Goal: Task Accomplishment & Management: Manage account settings

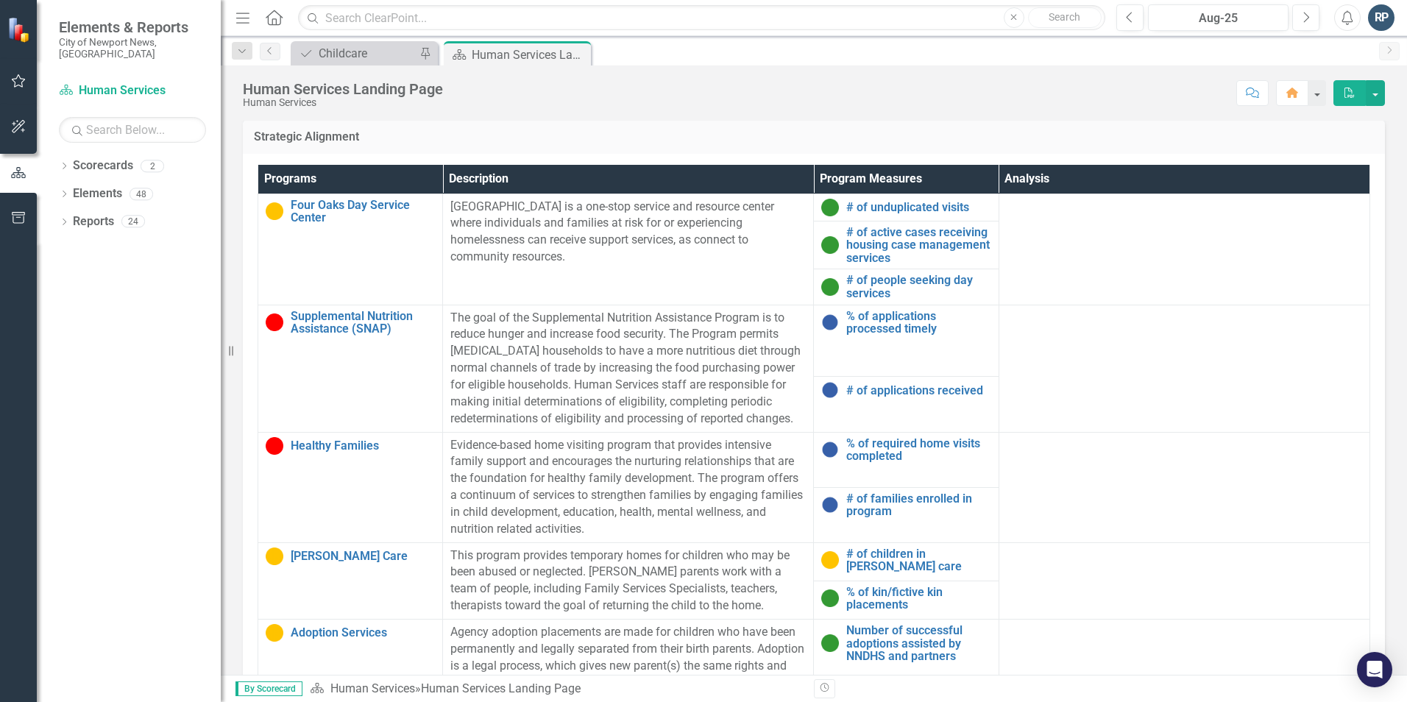
scroll to position [544, 0]
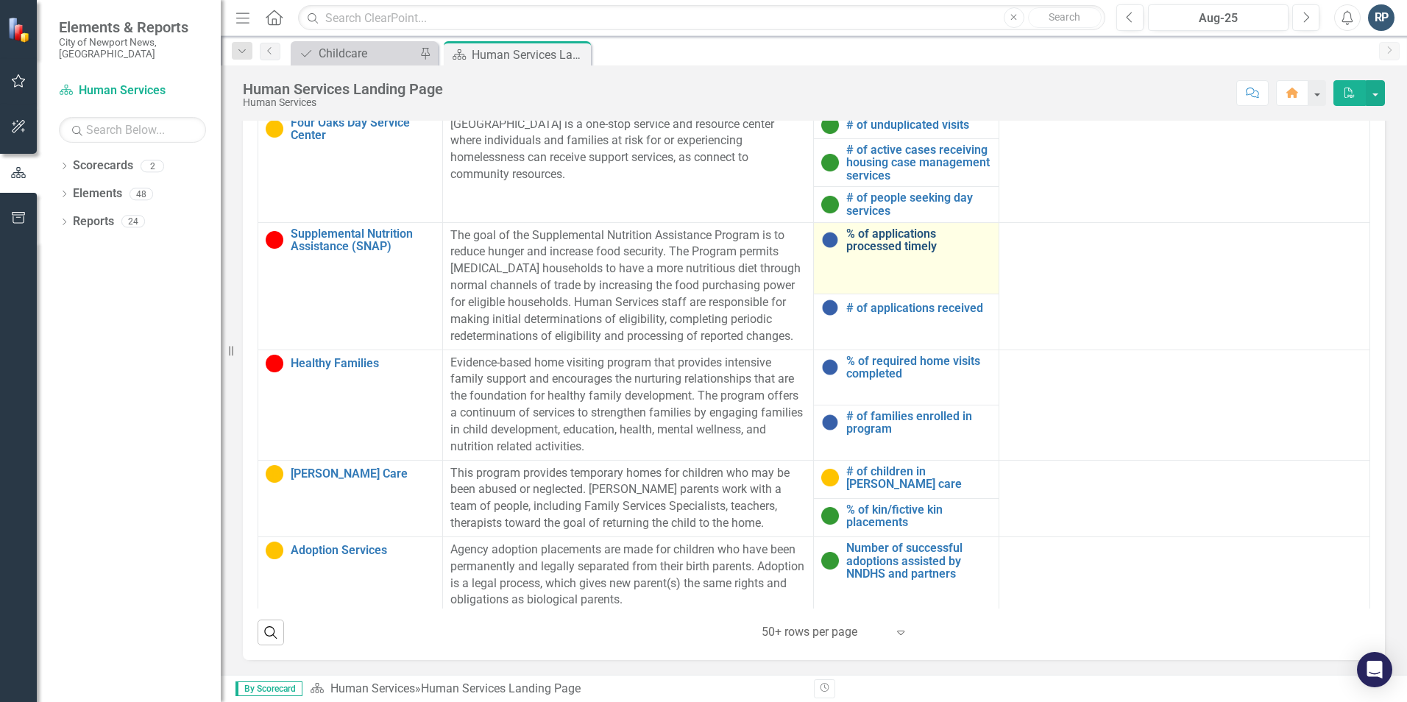
click at [886, 240] on link "% of applications processed timely" at bounding box center [918, 240] width 144 height 26
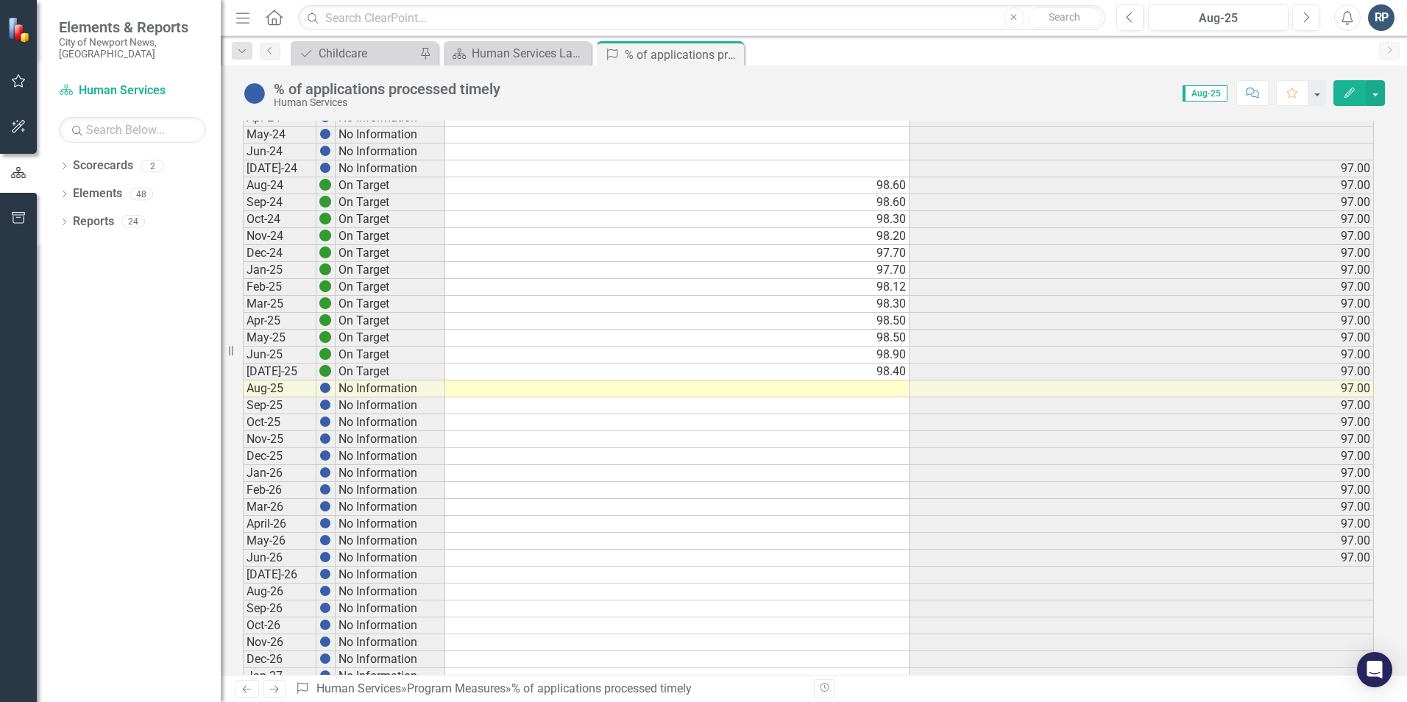
scroll to position [294, 0]
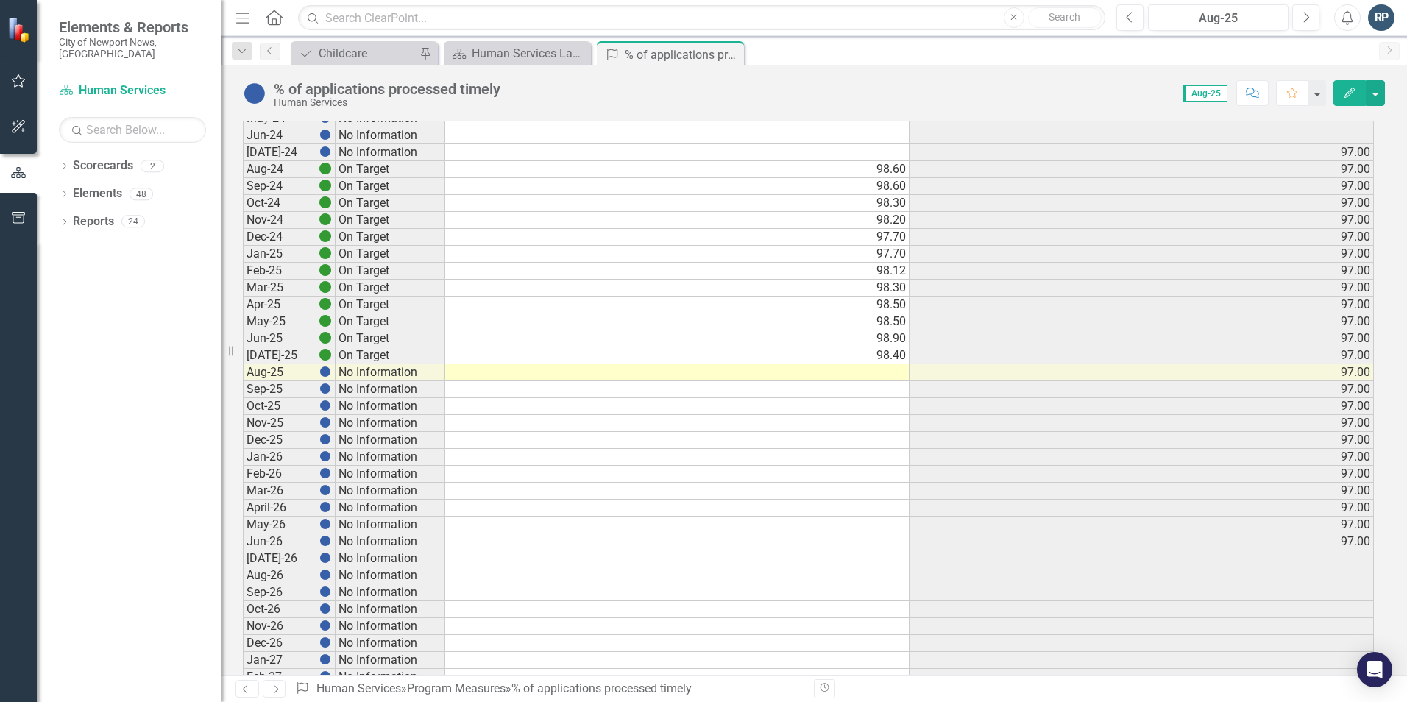
click at [896, 374] on td at bounding box center [677, 372] width 464 height 17
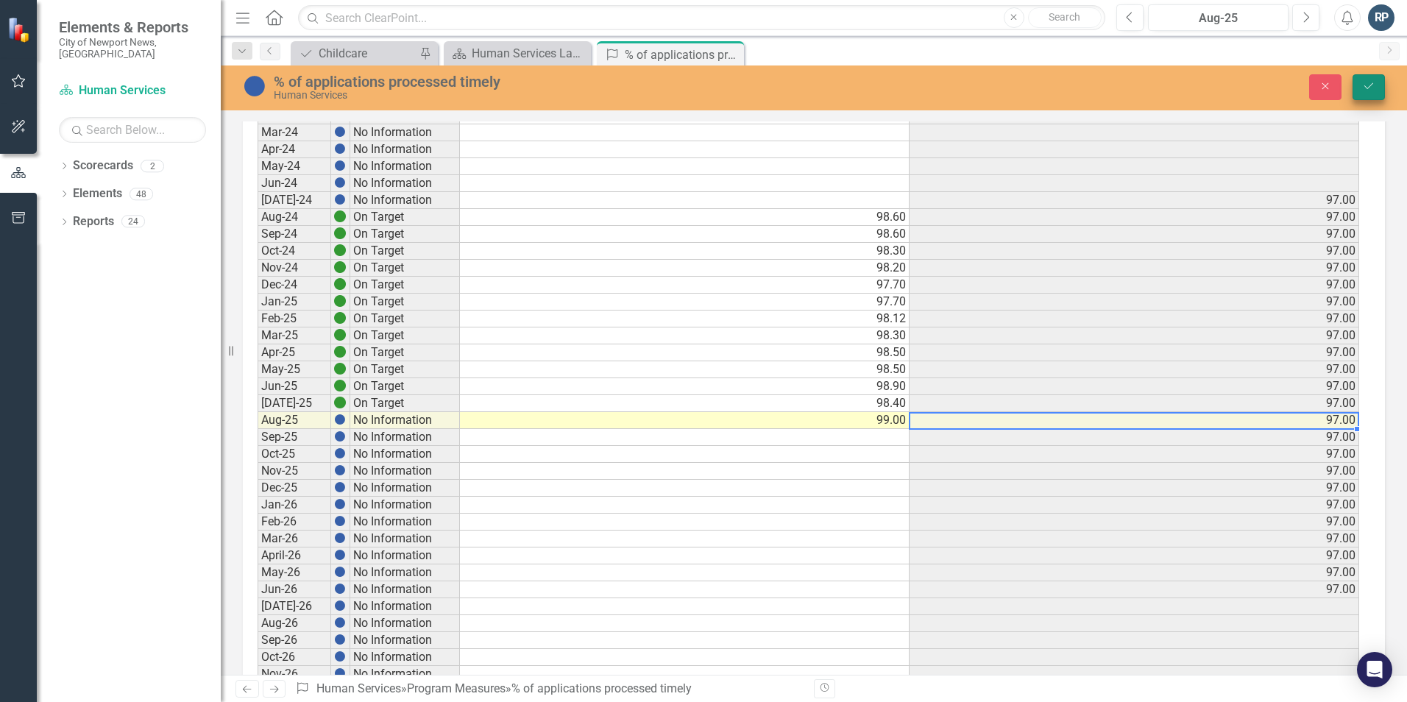
type textarea "99"
click at [1376, 86] on button "Save" at bounding box center [1368, 87] width 32 height 26
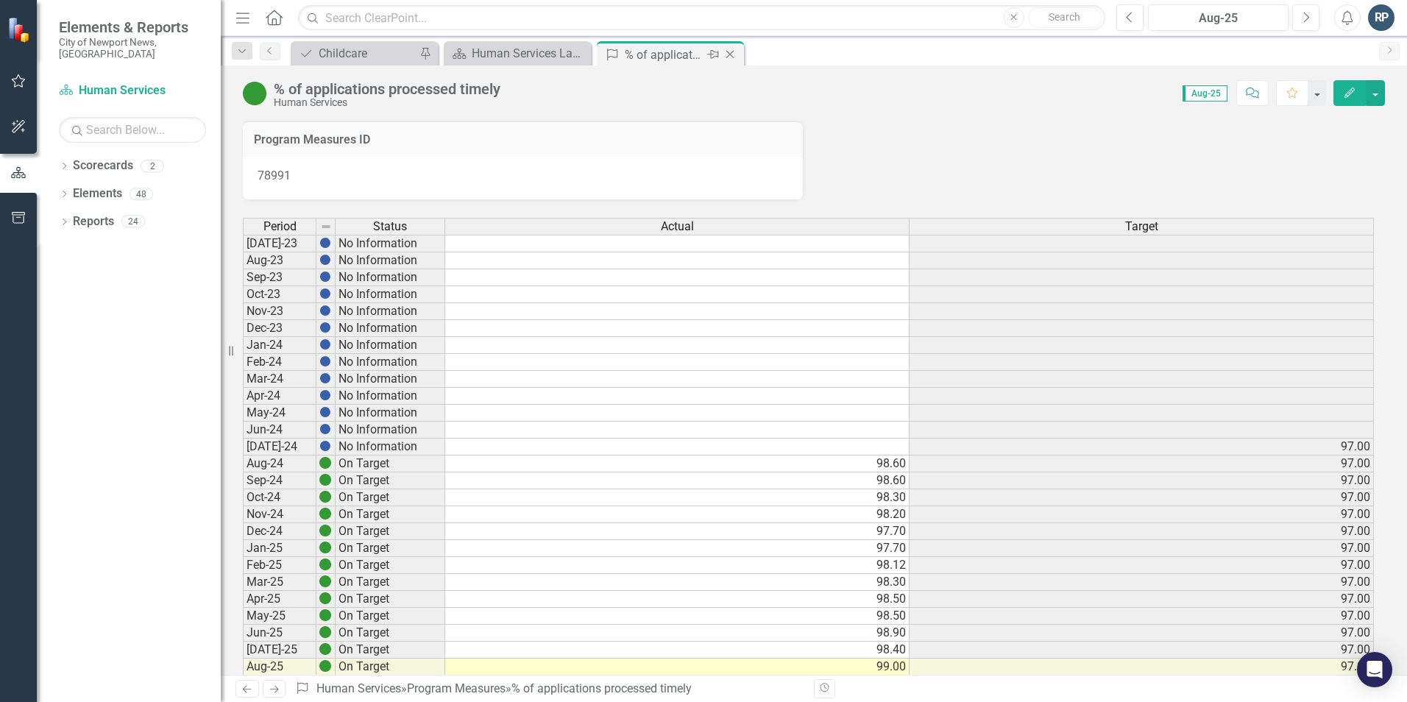
click at [734, 51] on icon "Close" at bounding box center [729, 55] width 15 height 12
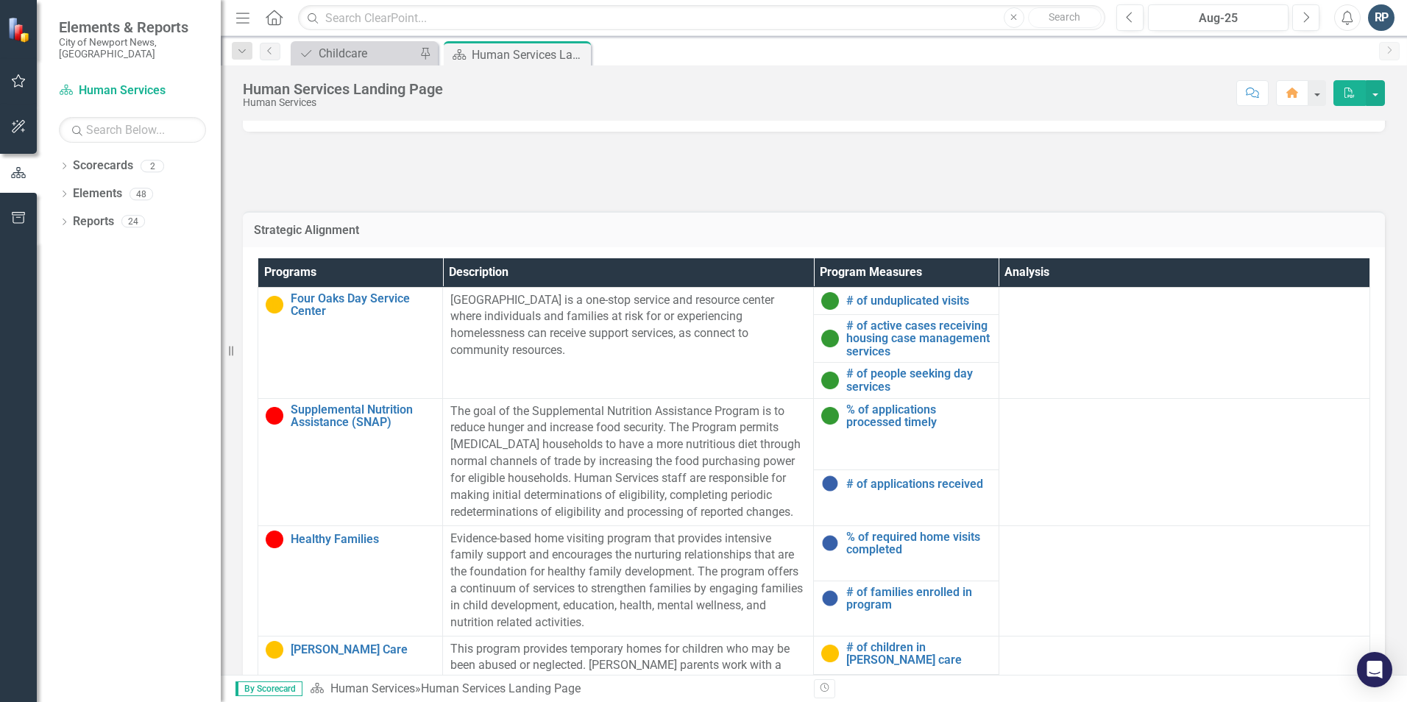
click at [1378, 21] on div "RP" at bounding box center [1381, 17] width 26 height 26
click at [1314, 185] on link "Logout Log Out" at bounding box center [1335, 185] width 116 height 27
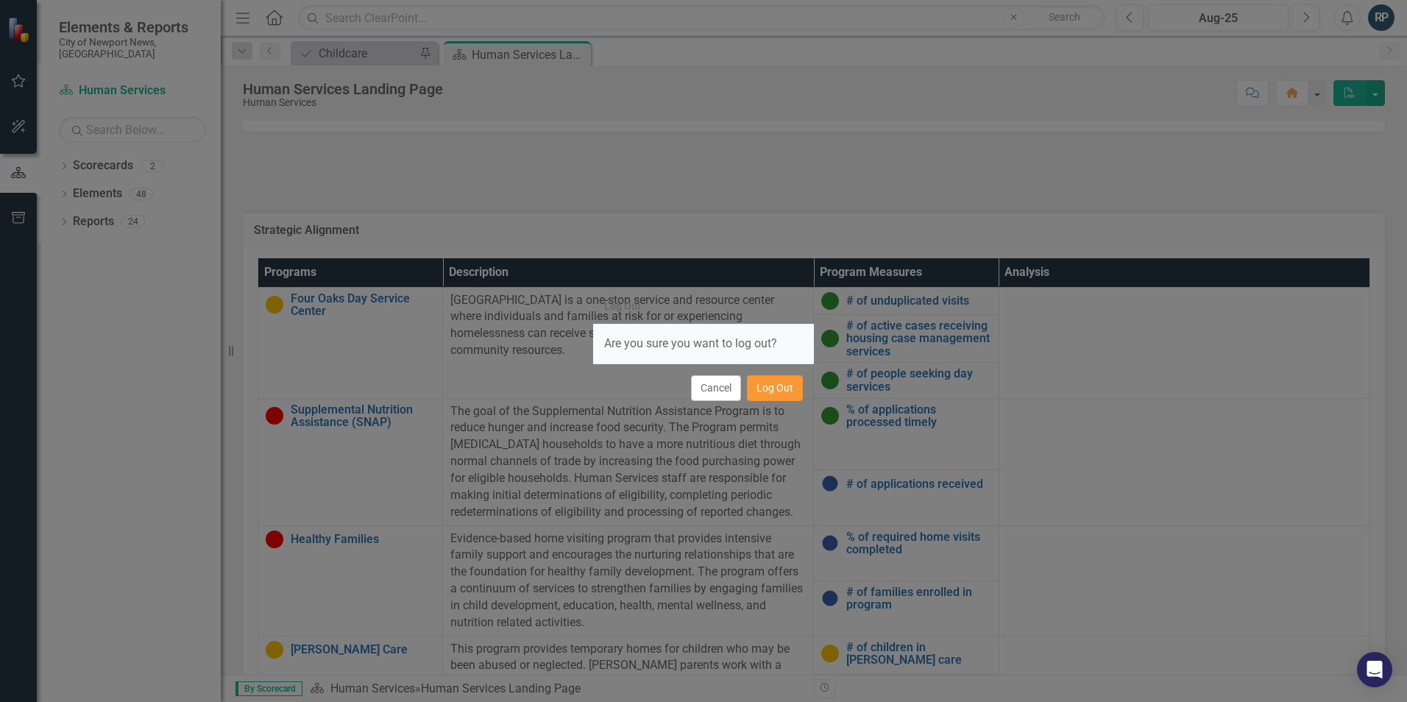
click at [785, 391] on button "Log Out" at bounding box center [775, 388] width 56 height 26
